Goal: Find specific page/section: Find specific page/section

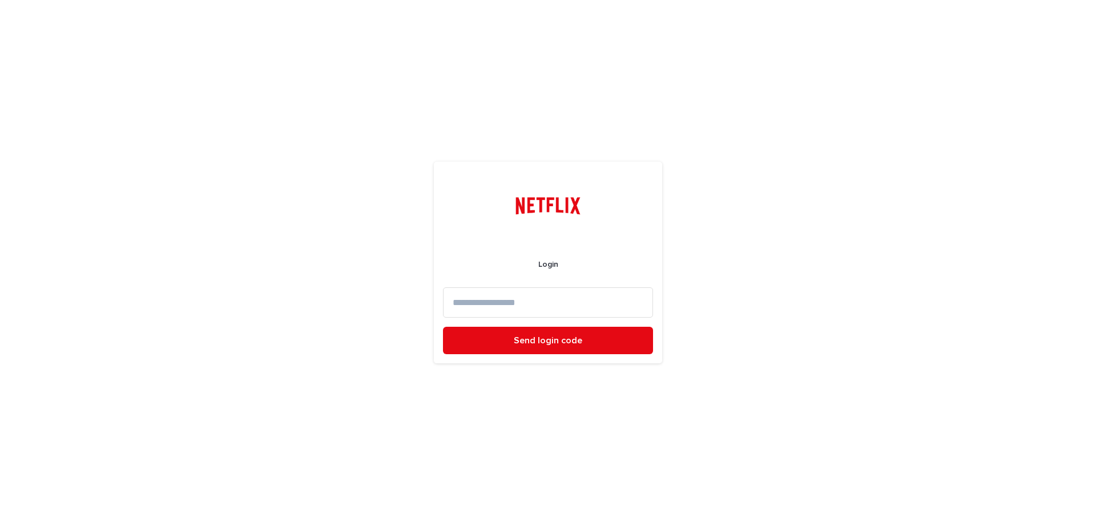
click at [534, 295] on input at bounding box center [548, 302] width 210 height 30
click at [537, 302] on input at bounding box center [548, 302] width 210 height 30
type input "**********"
click at [443, 327] on button "Send login code" at bounding box center [548, 340] width 210 height 27
click at [541, 303] on input at bounding box center [548, 302] width 210 height 30
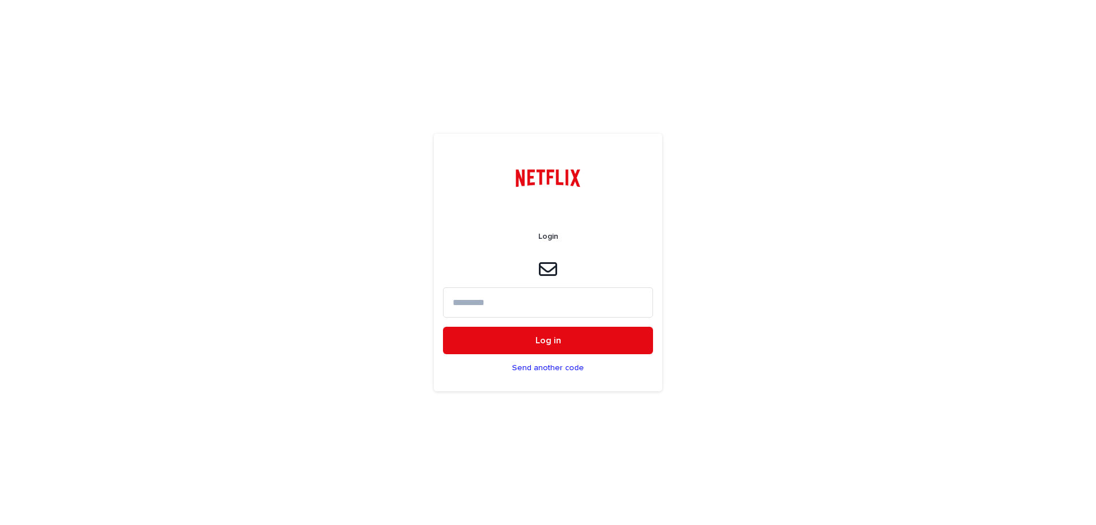
click at [533, 299] on input at bounding box center [548, 302] width 210 height 30
click at [504, 295] on input at bounding box center [548, 302] width 210 height 30
paste input "******"
type input "******"
click at [443, 327] on button "Log in" at bounding box center [548, 340] width 210 height 27
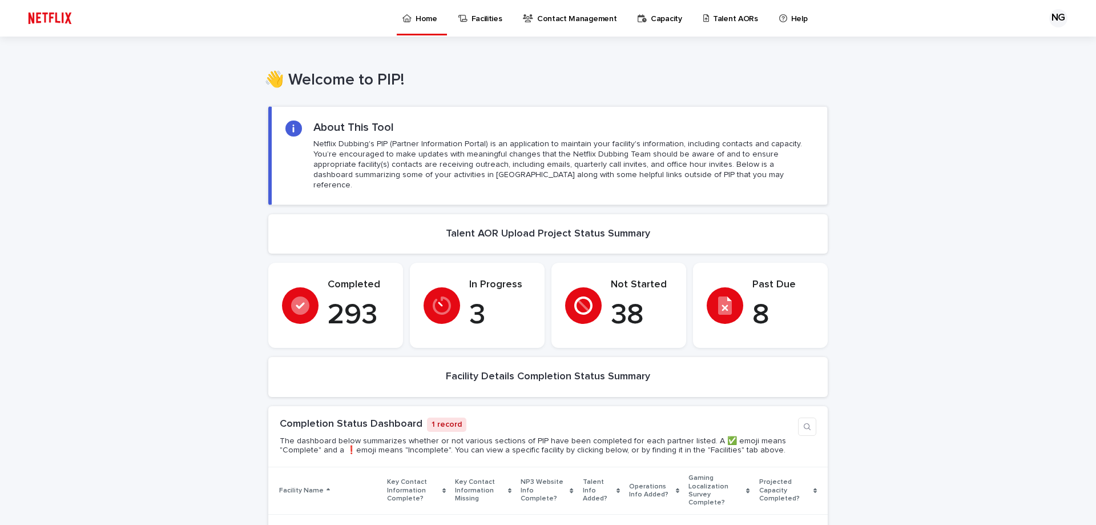
click at [654, 22] on p "Capacity" at bounding box center [666, 12] width 31 height 24
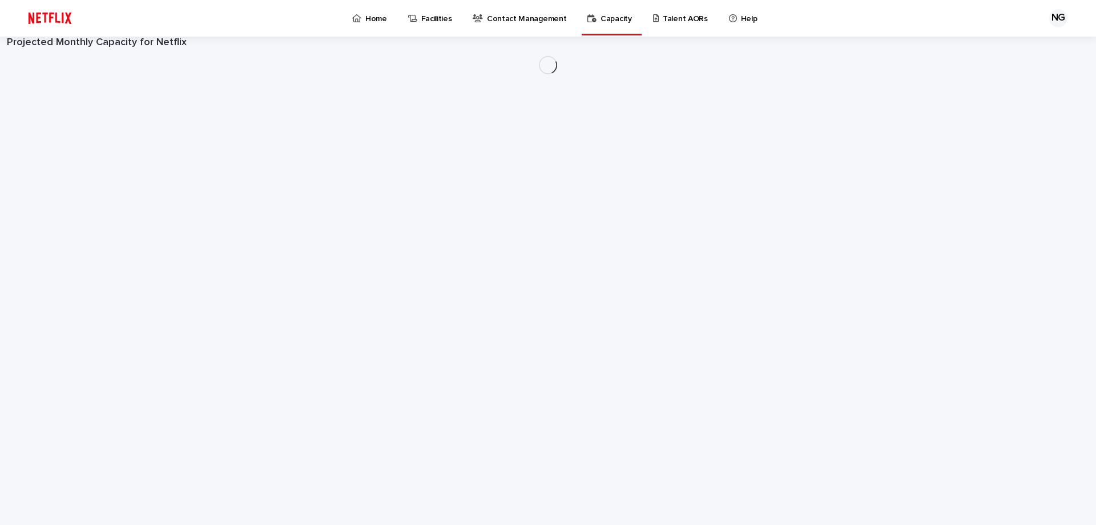
click at [663, 21] on p "Talent AORs" at bounding box center [685, 12] width 45 height 24
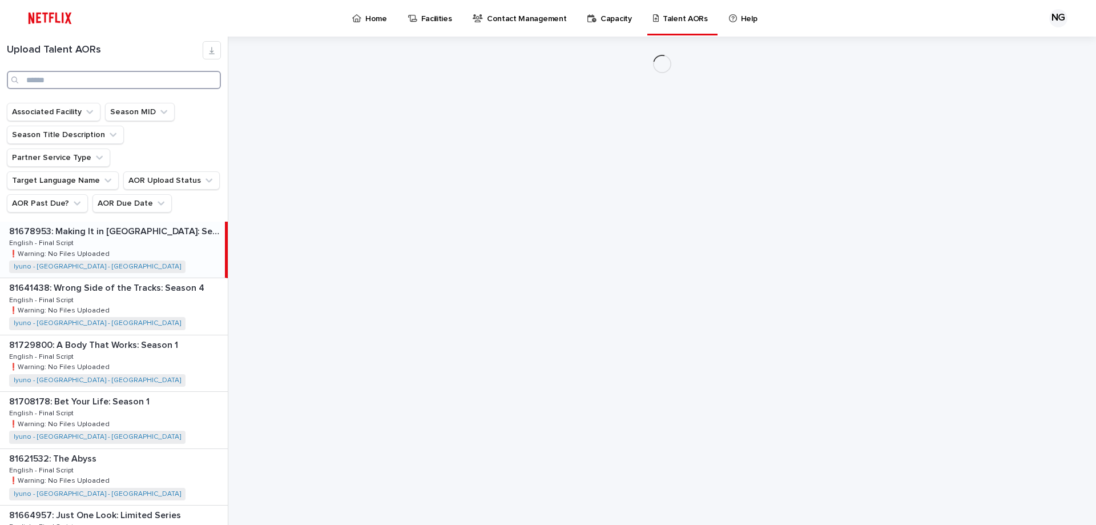
click at [75, 71] on input "Search" at bounding box center [114, 80] width 214 height 18
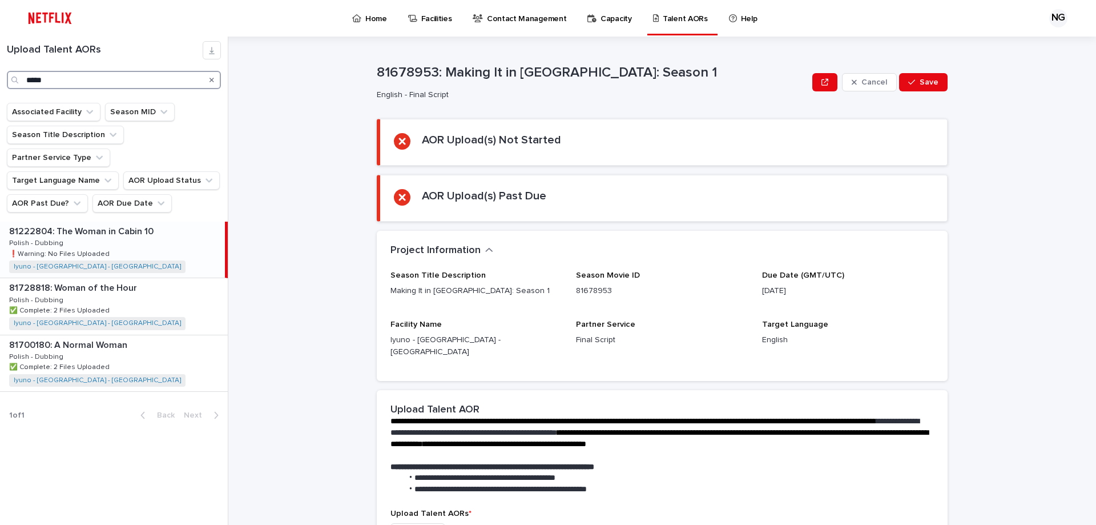
type input "*****"
click at [109, 222] on div "81222804: The Woman in Cabin 10 81222804: The Woman in Cabin 10 Polish - Dubbin…" at bounding box center [112, 250] width 225 height 56
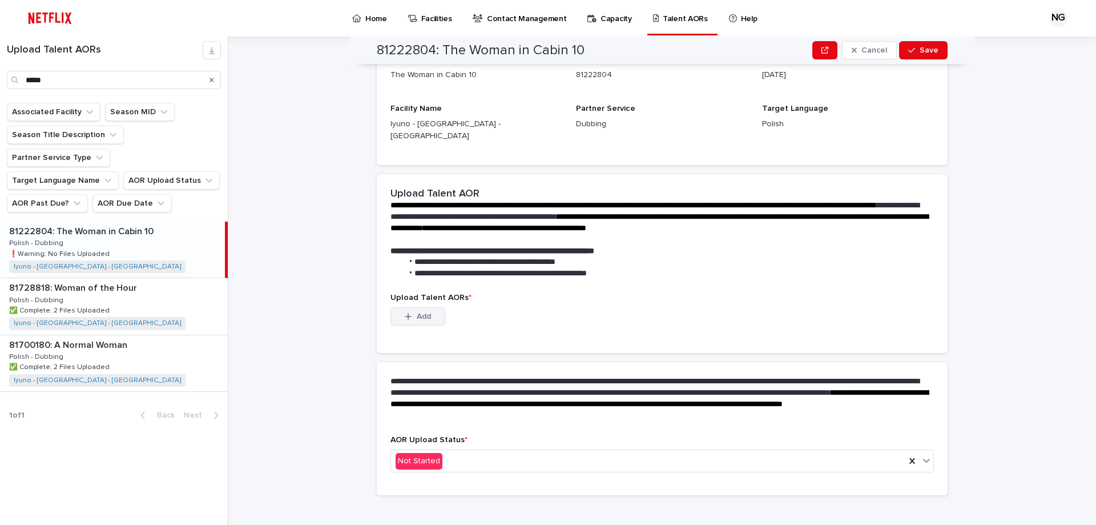
click at [419, 312] on span "Add" at bounding box center [424, 316] width 14 height 8
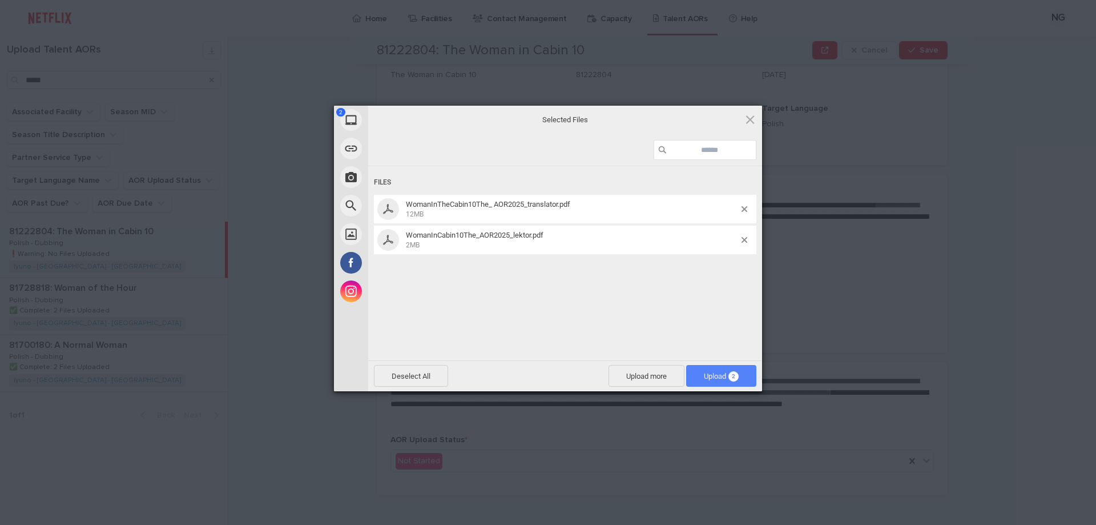
click at [731, 372] on span "2" at bounding box center [733, 376] width 10 height 10
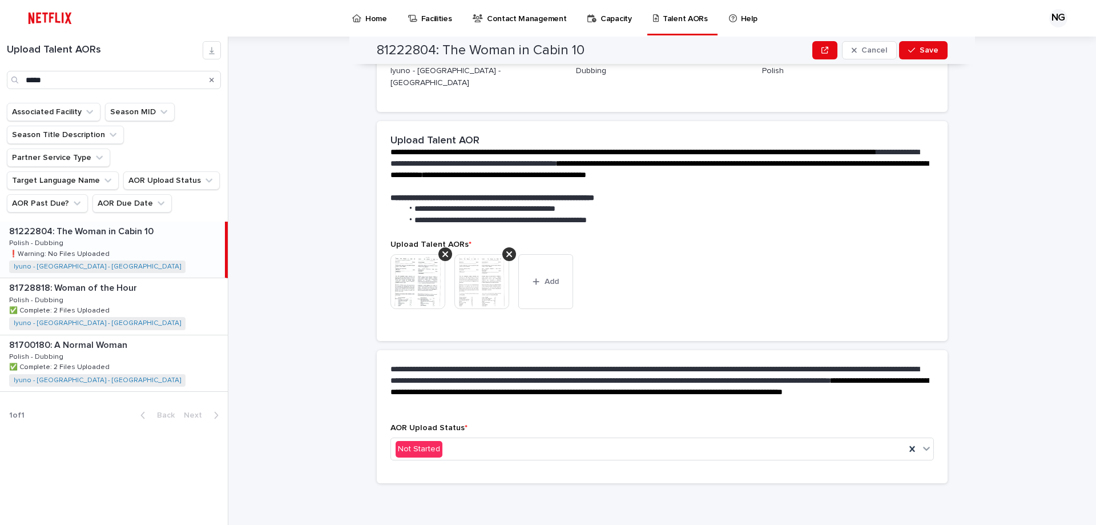
scroll to position [201, 0]
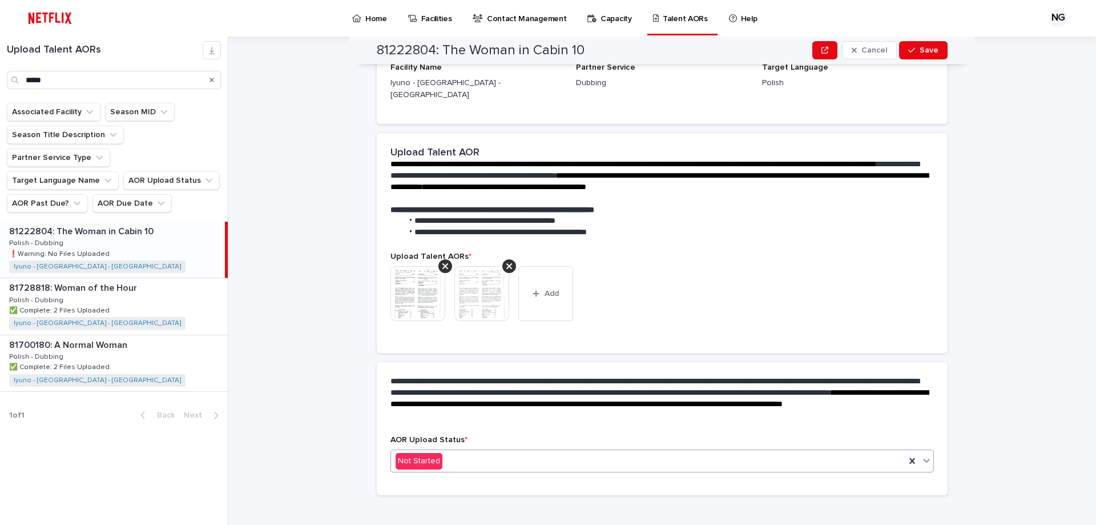
click at [502, 452] on div "Not Started" at bounding box center [648, 461] width 514 height 19
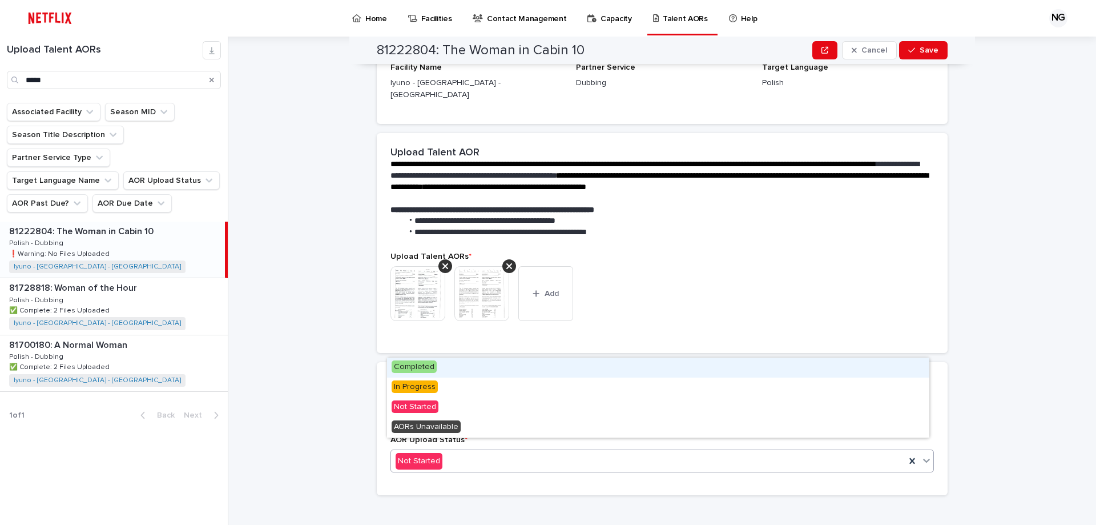
click at [450, 367] on div "Completed" at bounding box center [658, 367] width 542 height 20
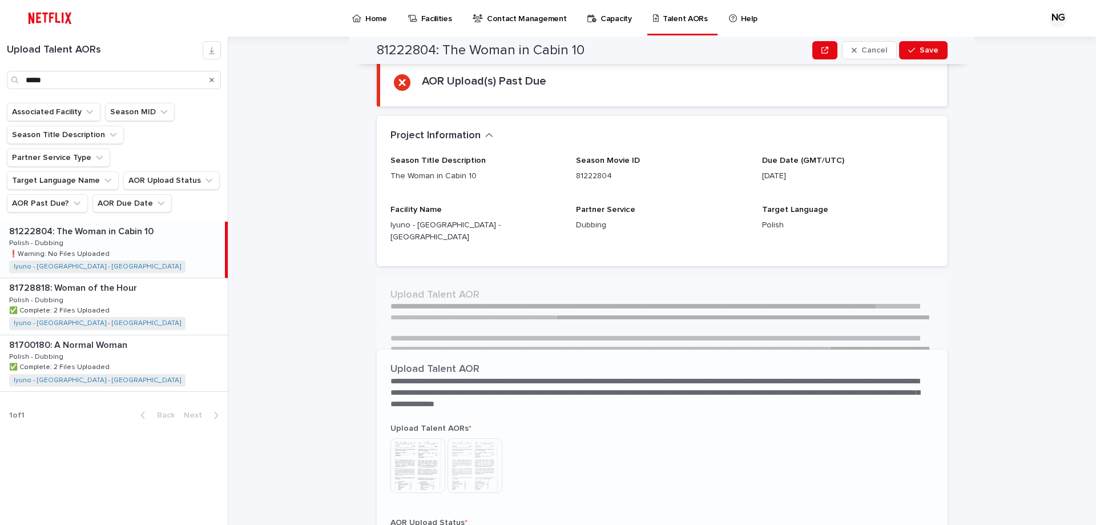
scroll to position [133, 0]
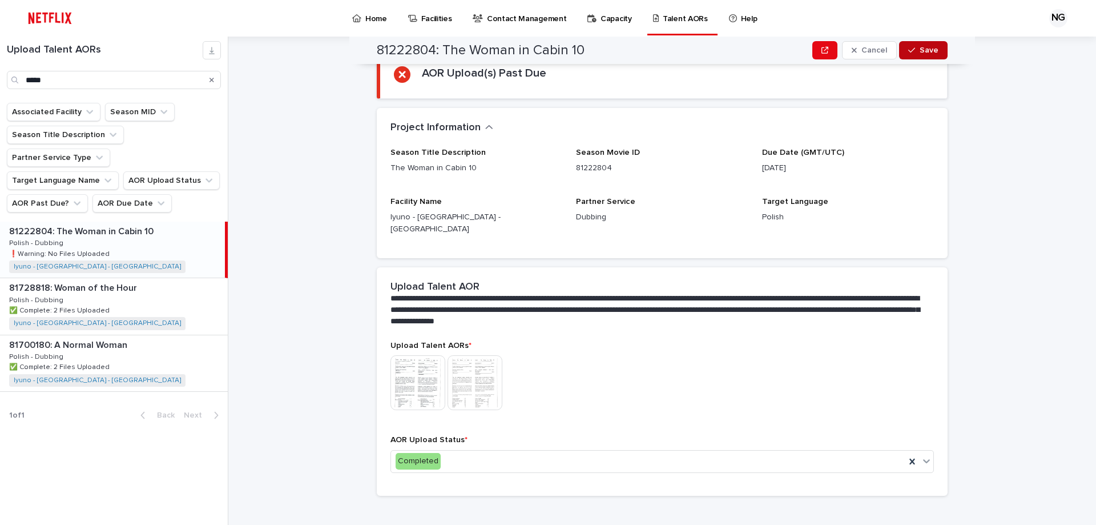
click at [923, 47] on span "Save" at bounding box center [929, 50] width 19 height 8
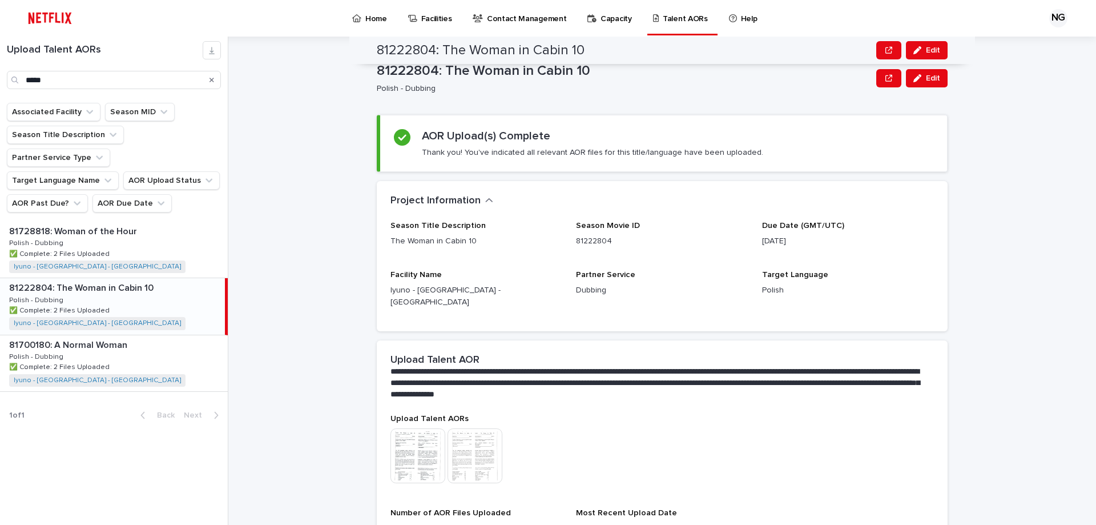
scroll to position [0, 0]
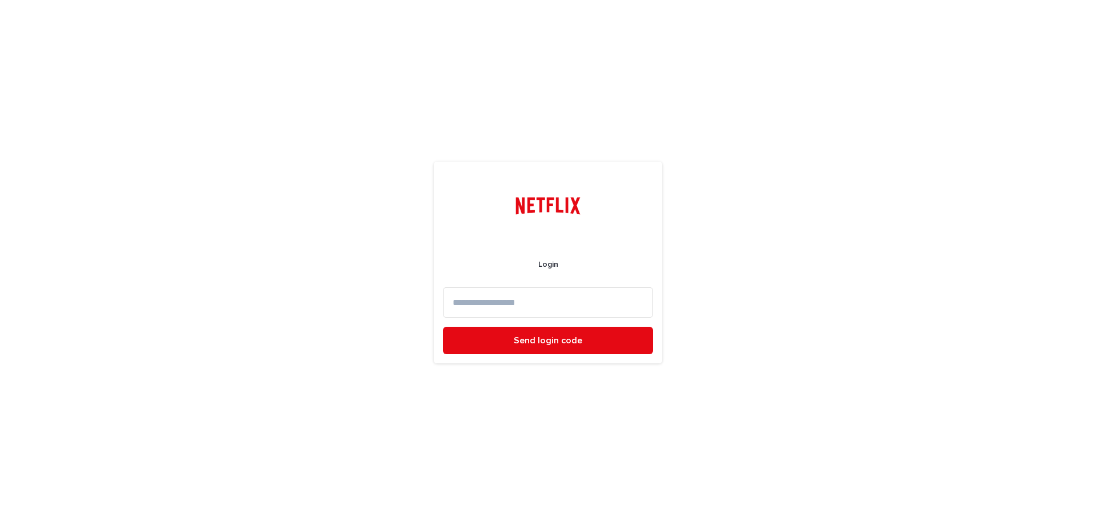
click at [513, 303] on input at bounding box center [548, 302] width 210 height 30
type input "**********"
click at [443, 327] on button "Send login code" at bounding box center [548, 340] width 210 height 27
click at [505, 299] on input at bounding box center [548, 302] width 210 height 30
paste input "******"
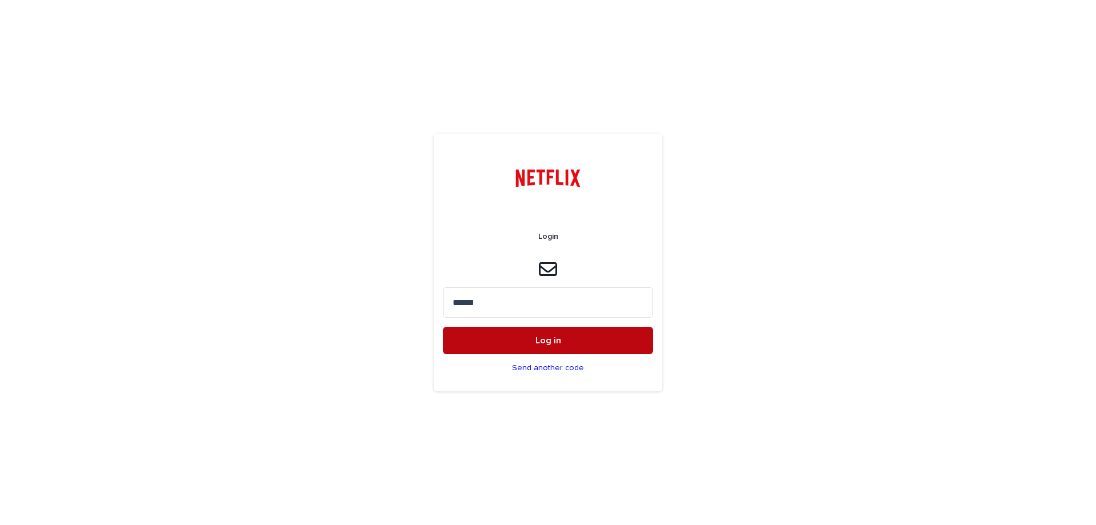
type input "******"
click at [518, 339] on button "Log in" at bounding box center [548, 340] width 210 height 27
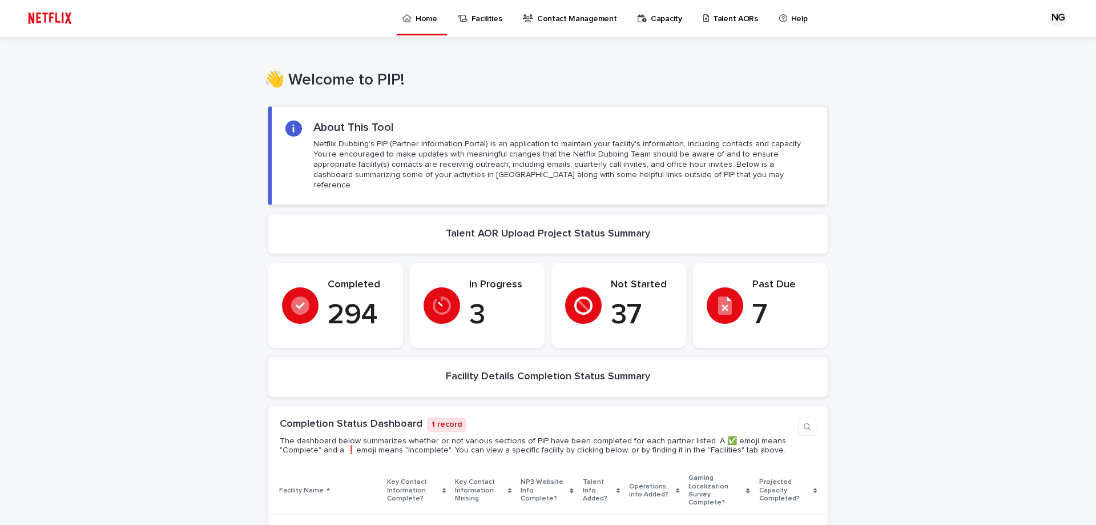
click at [713, 15] on p "Talent AORs" at bounding box center [735, 12] width 45 height 24
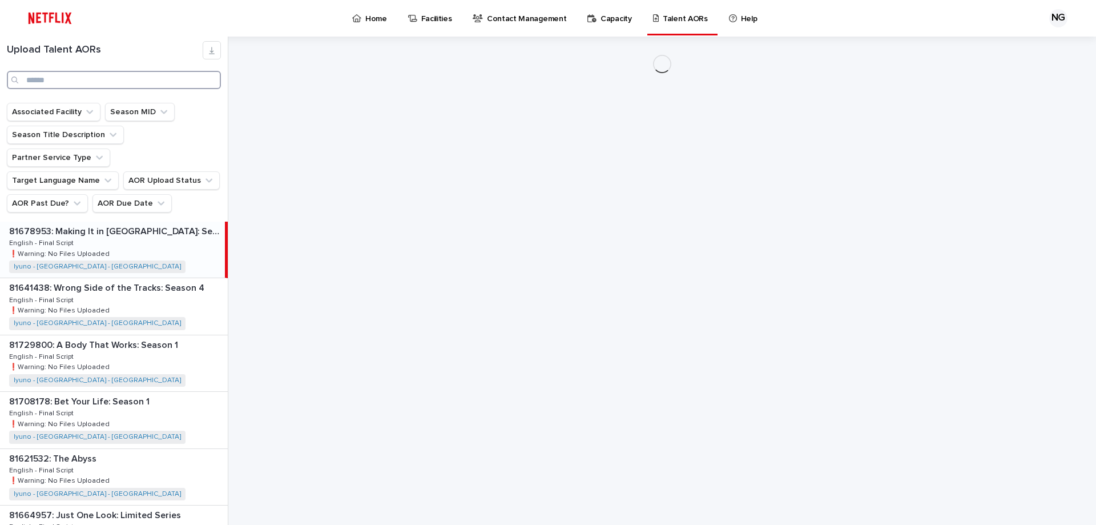
click at [126, 83] on input "Search" at bounding box center [114, 80] width 214 height 18
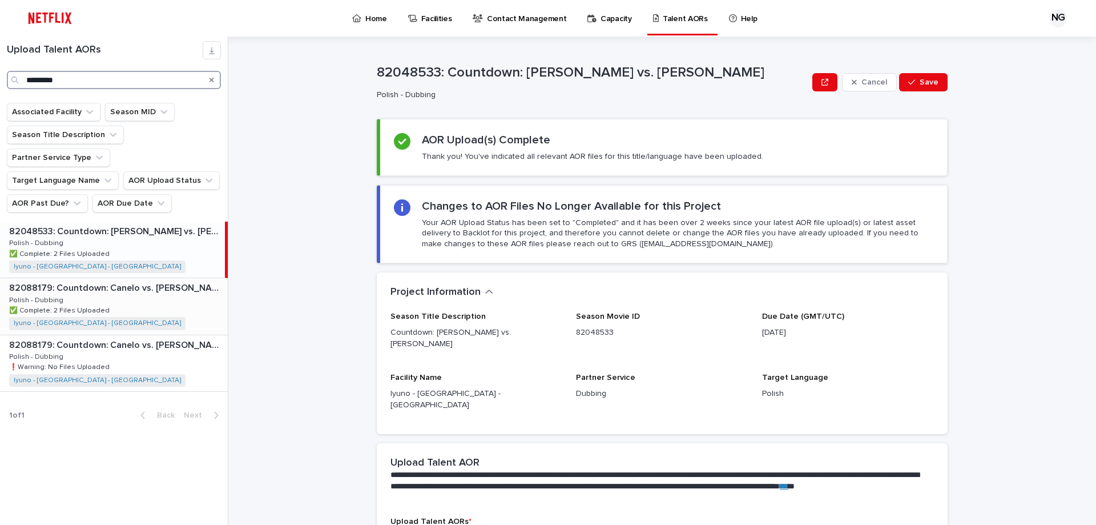
type input "*********"
click at [140, 278] on div "82088179: Countdown: Canelo vs. Crawford: Season 1 82088179: Countdown: Canelo …" at bounding box center [114, 306] width 228 height 56
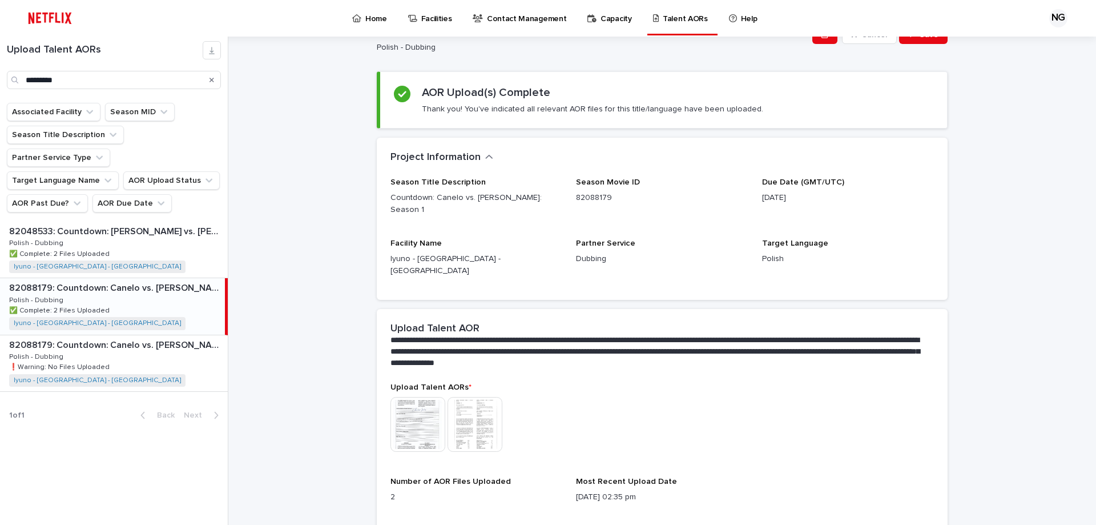
scroll to position [126, 0]
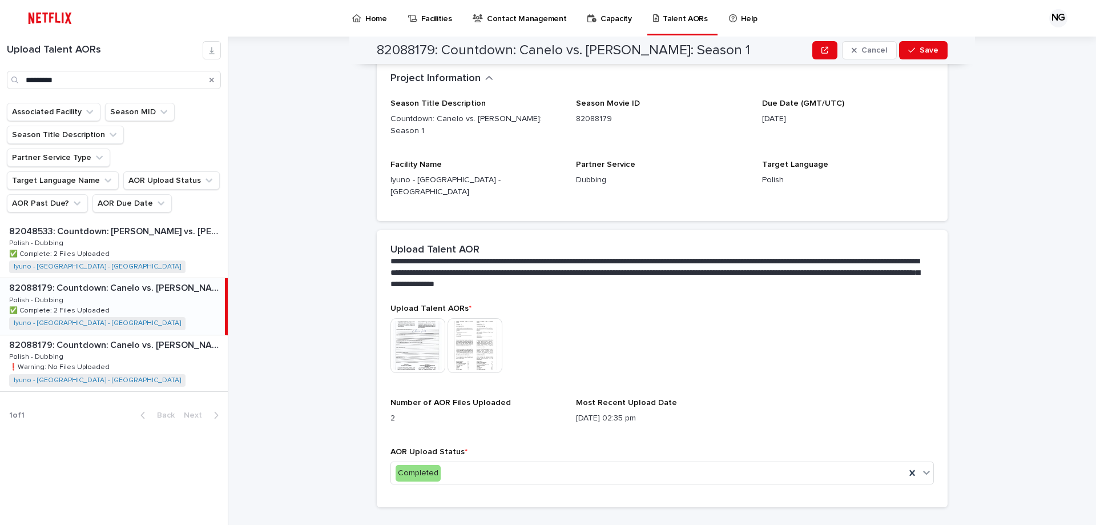
click at [409, 318] on img at bounding box center [418, 345] width 55 height 55
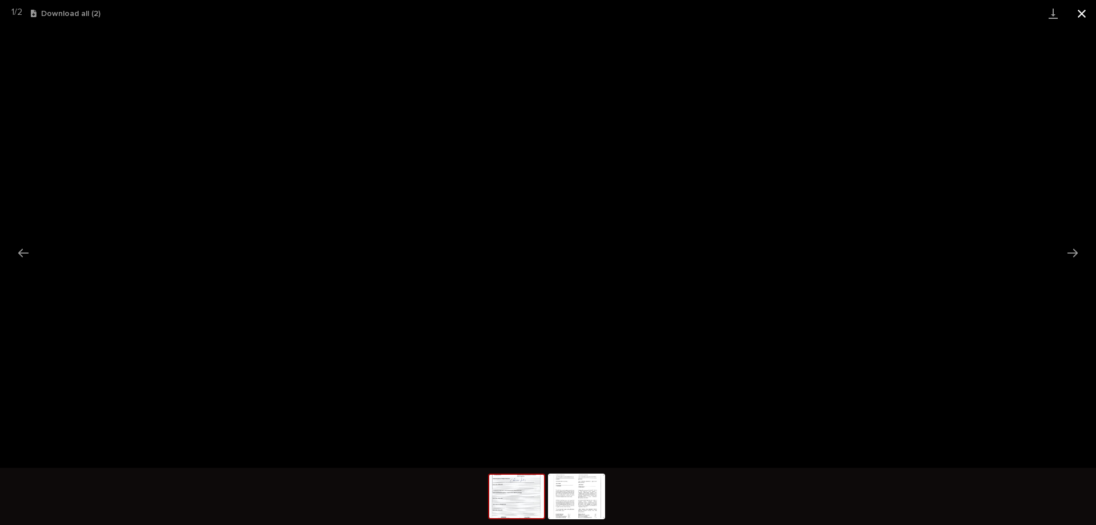
click at [1079, 16] on button "Close gallery" at bounding box center [1082, 13] width 29 height 27
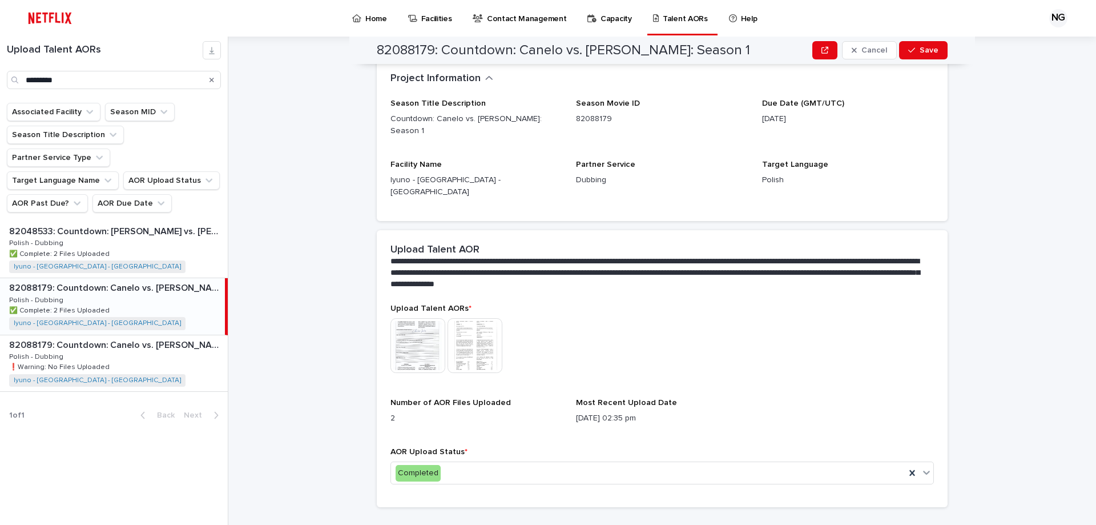
click at [429, 321] on img at bounding box center [418, 345] width 55 height 55
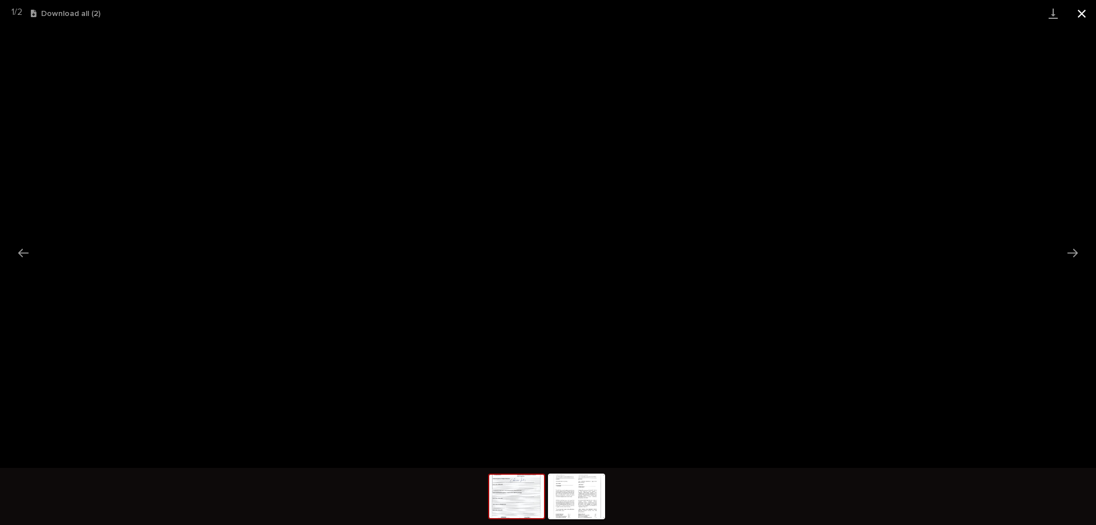
click at [1085, 14] on button "Close gallery" at bounding box center [1082, 13] width 29 height 27
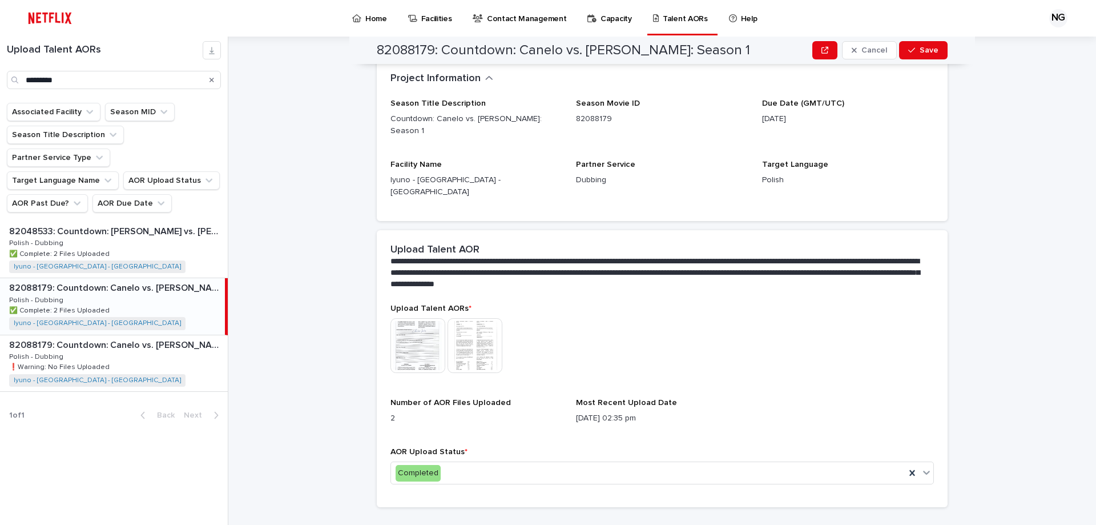
click at [484, 318] on img at bounding box center [475, 345] width 55 height 55
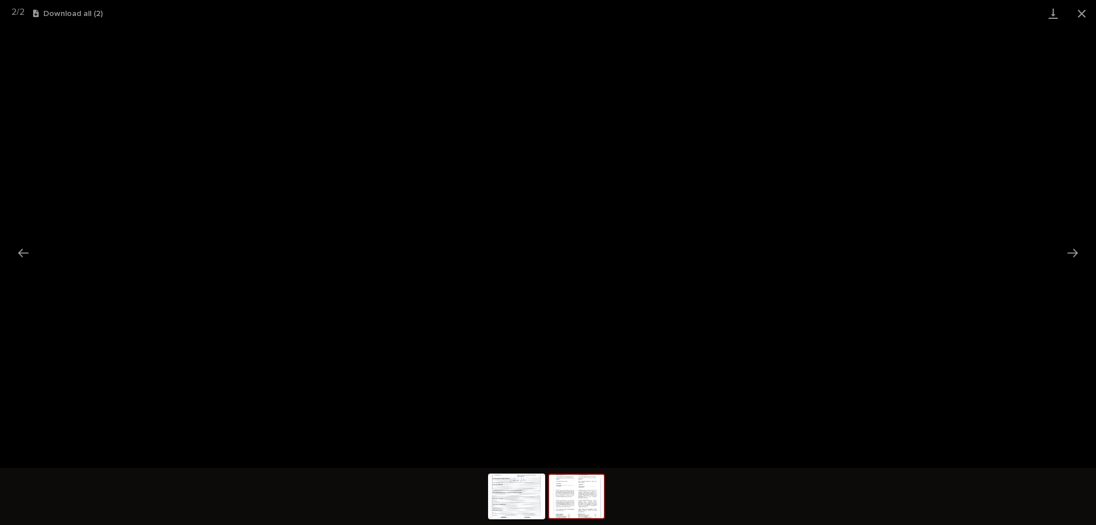
click at [565, 512] on img at bounding box center [576, 495] width 55 height 43
click at [526, 484] on img at bounding box center [516, 495] width 55 height 43
click at [582, 481] on img at bounding box center [576, 495] width 55 height 43
click at [1077, 10] on button "Close gallery" at bounding box center [1082, 13] width 29 height 27
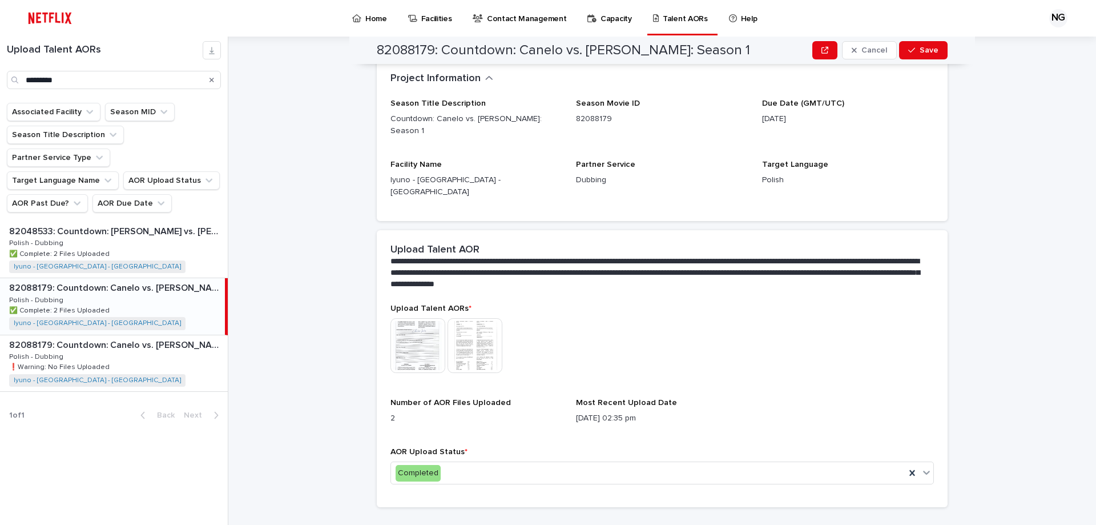
click at [464, 330] on img at bounding box center [475, 345] width 55 height 55
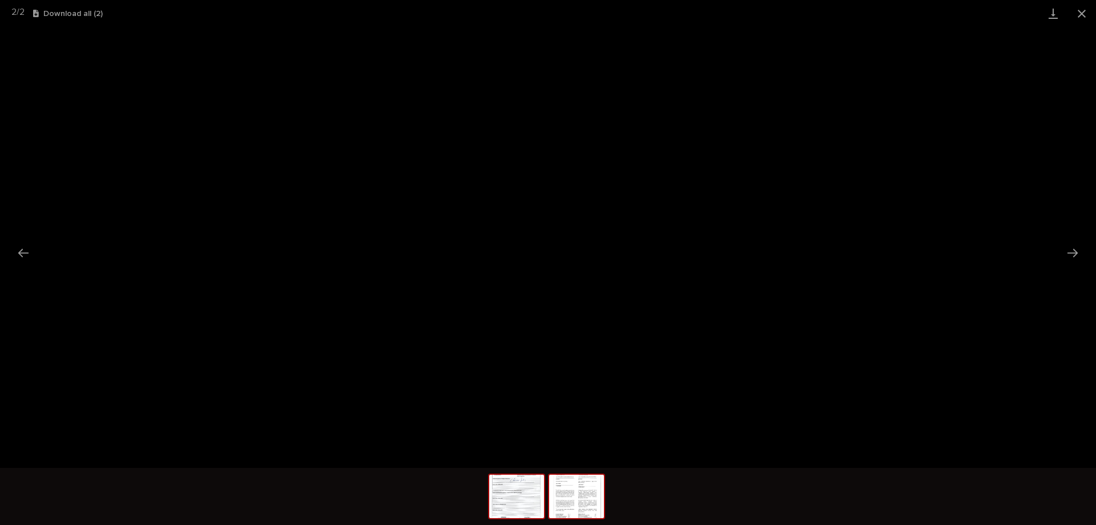
click at [512, 496] on img at bounding box center [516, 495] width 55 height 43
click at [1082, 8] on button "Close gallery" at bounding box center [1082, 13] width 29 height 27
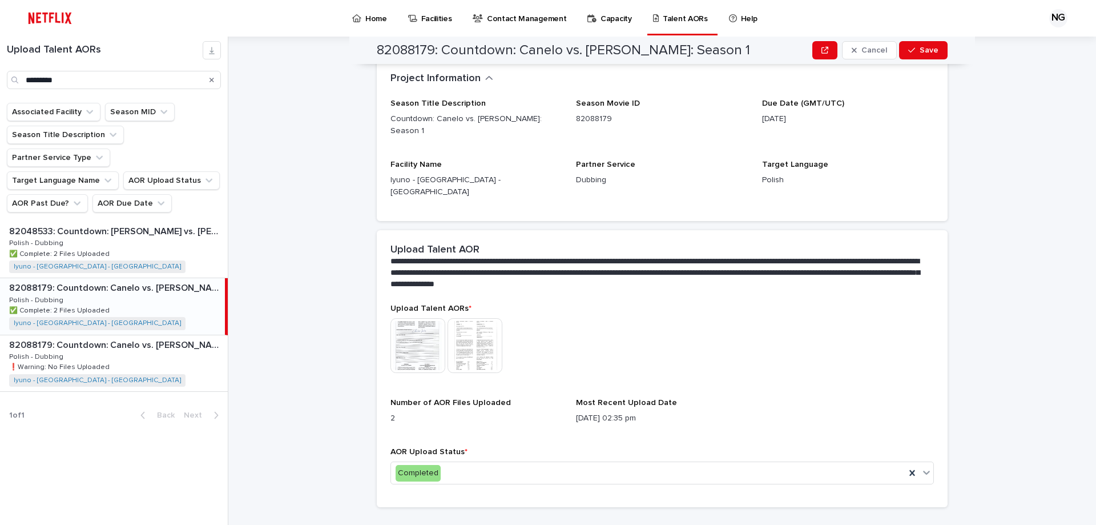
click at [324, 285] on div "**********" at bounding box center [669, 281] width 854 height 488
